Goal: Information Seeking & Learning: Learn about a topic

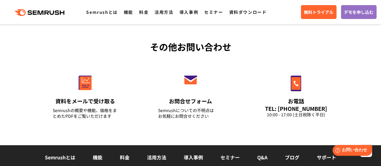
scroll to position [1427, 0]
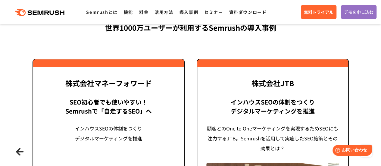
click at [17, 149] on button "Previous" at bounding box center [20, 152] width 8 height 8
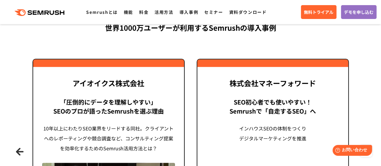
click at [17, 149] on button "Previous" at bounding box center [20, 152] width 8 height 8
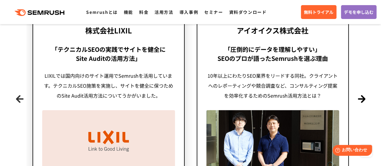
scroll to position [1488, 0]
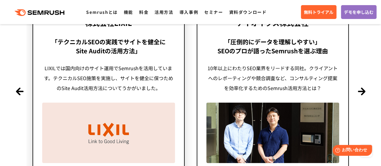
click at [101, 117] on img at bounding box center [108, 132] width 133 height 60
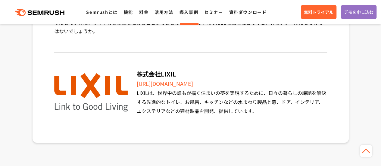
scroll to position [2471, 0]
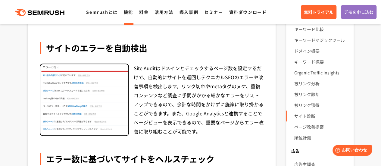
scroll to position [120, 0]
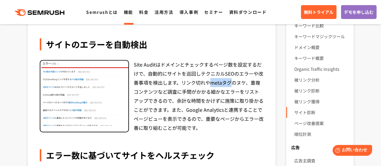
drag, startPoint x: 232, startPoint y: 83, endPoint x: 210, endPoint y: 85, distance: 22.1
click at [210, 85] on div "Site Auditはドメインとチェックするページ数を設定するだけで、自動的にサイトを巡回しテクニカルSEOのエラーや改善事項を検出します。リンク切れやmet…" at bounding box center [199, 96] width 130 height 72
copy div "metaタグ"
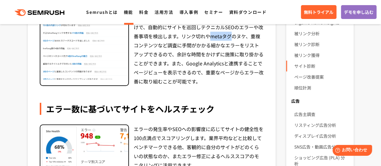
scroll to position [181, 0]
